Goal: Submit feedback/report problem

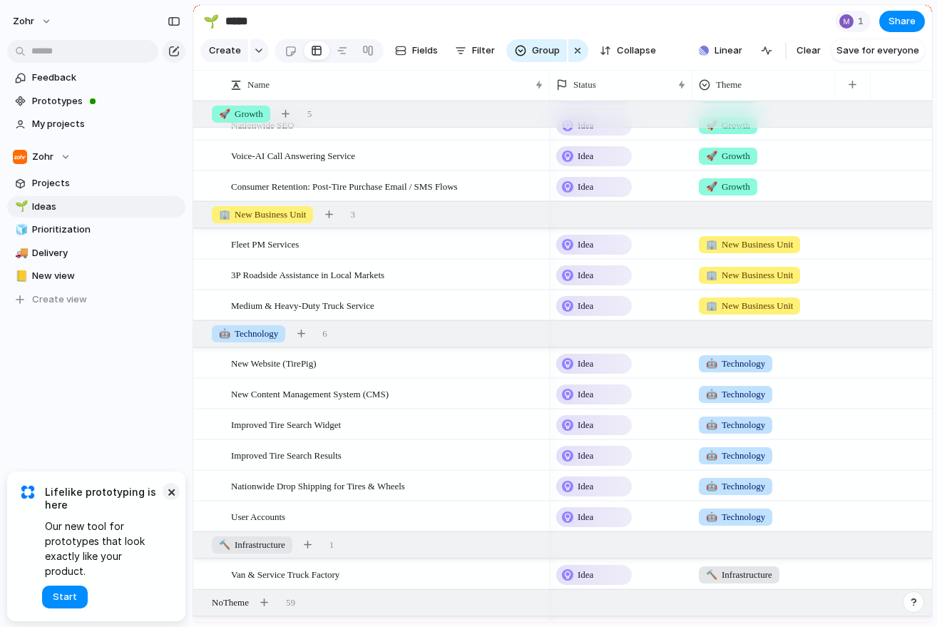
click at [172, 500] on button "×" at bounding box center [171, 491] width 17 height 17
